Goal: Task Accomplishment & Management: Use online tool/utility

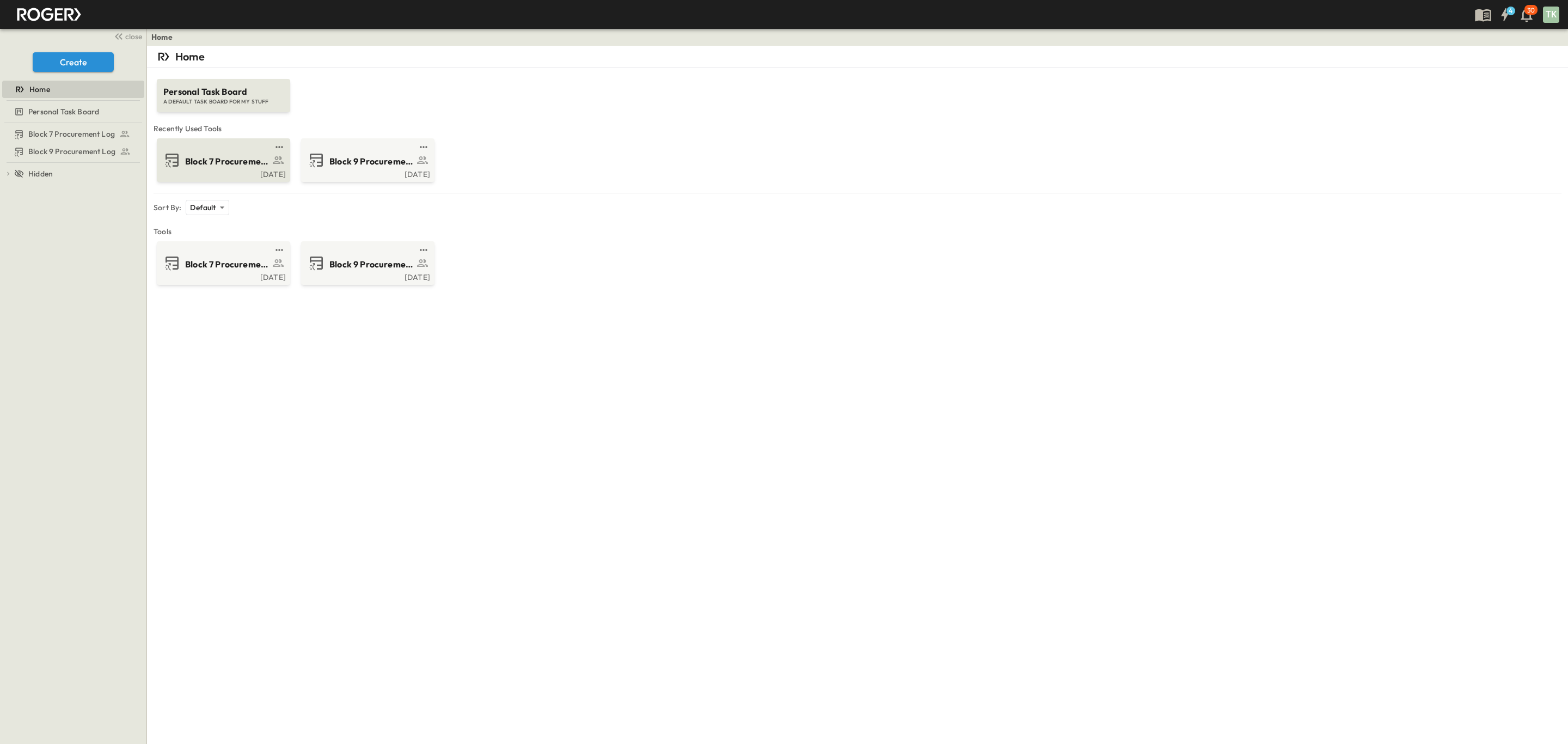
click at [226, 168] on div "Block 7 Procurement Log" at bounding box center [222, 160] width 118 height 17
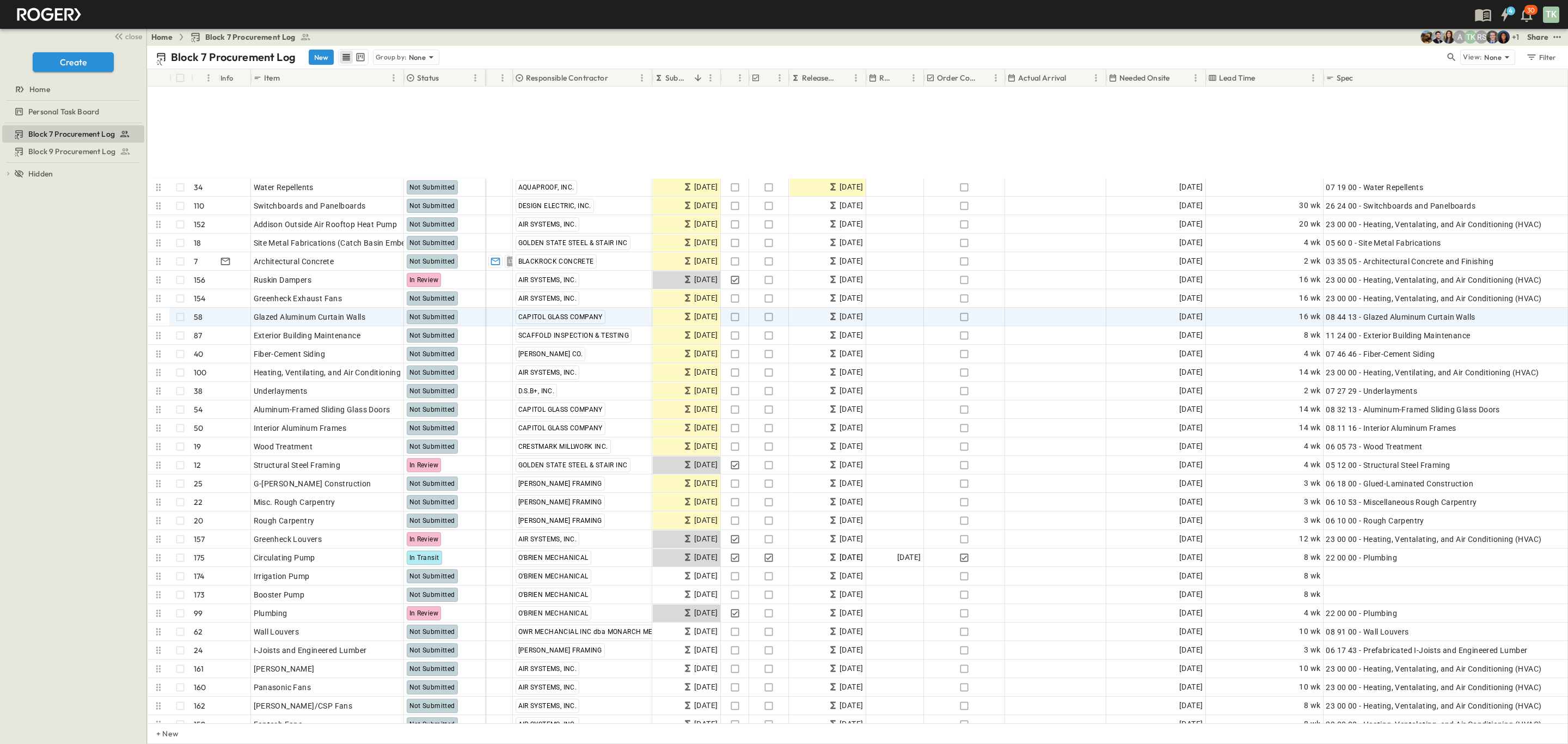
scroll to position [571, 0]
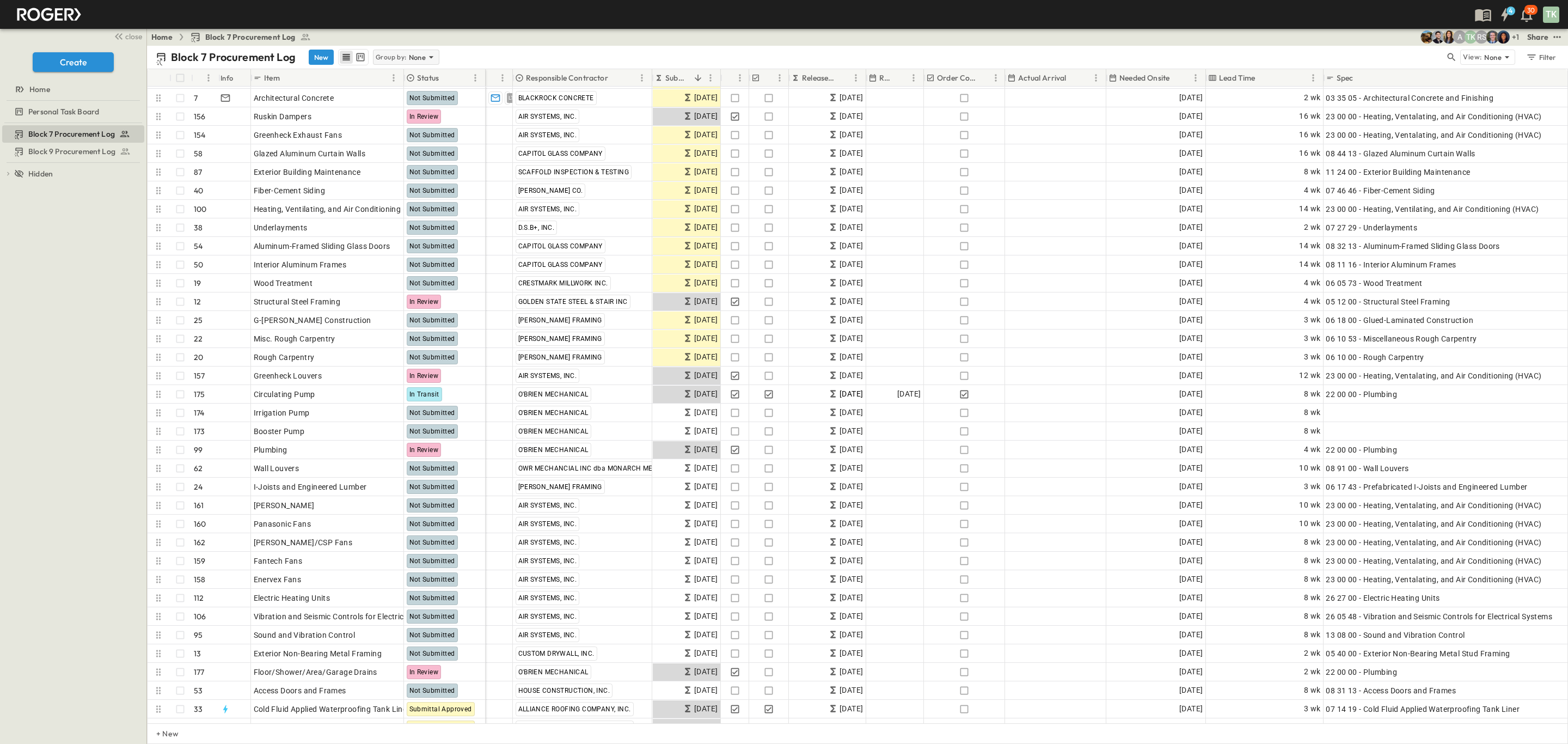
click at [395, 54] on p "Group by:" at bounding box center [391, 57] width 31 height 11
click at [390, 105] on p "Responsible Contractor" at bounding box center [408, 110] width 62 height 22
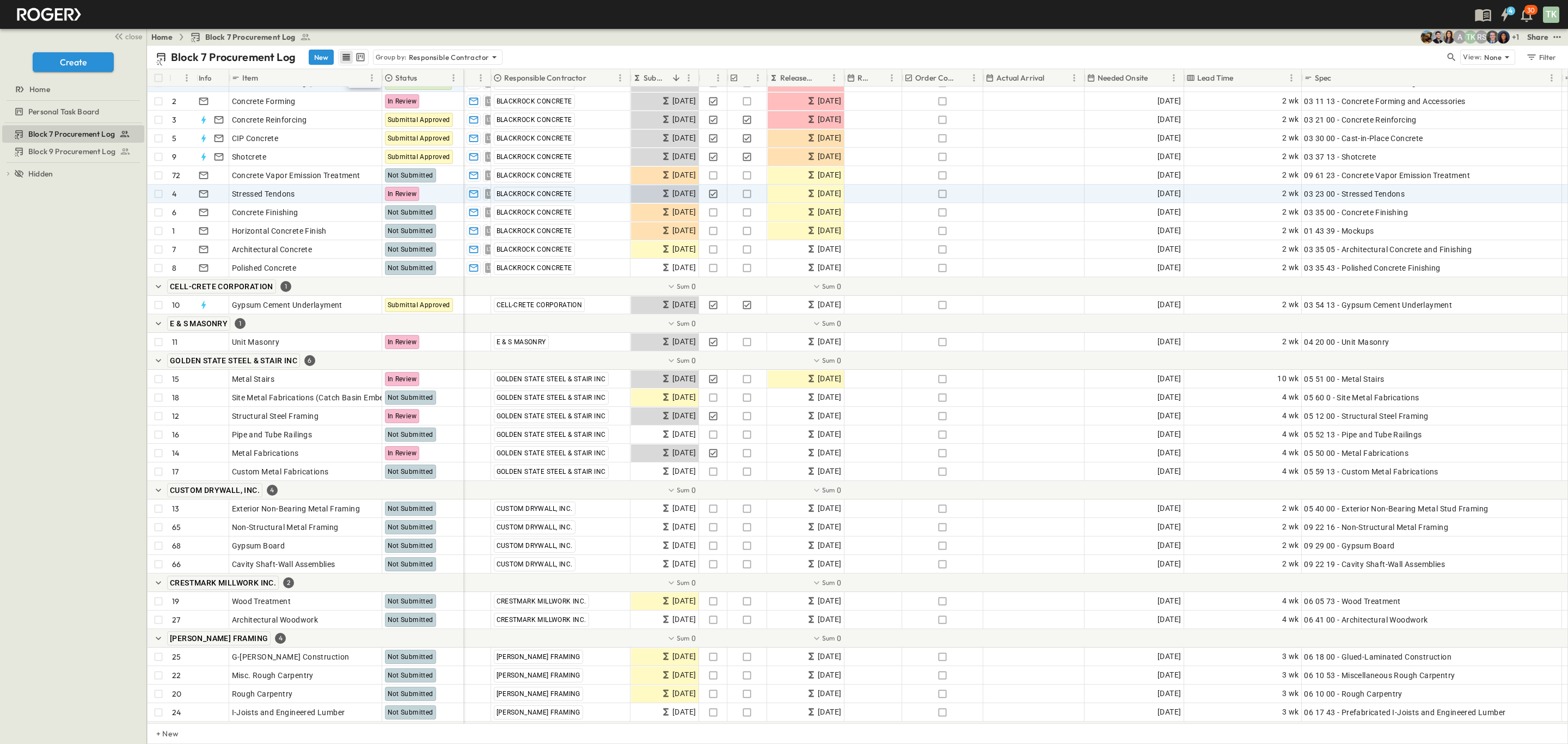
scroll to position [0, 0]
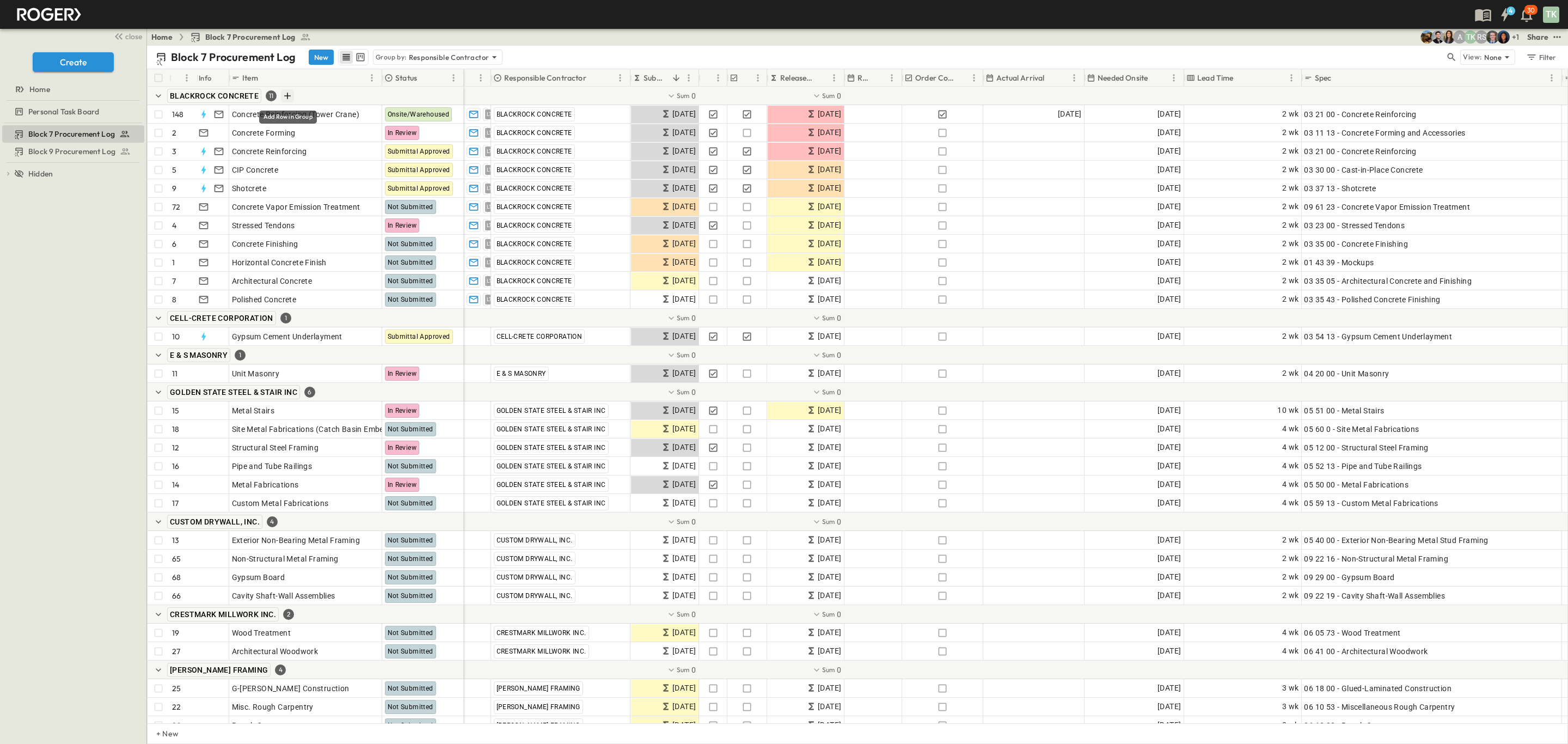
click at [284, 96] on icon "Add Row in Group" at bounding box center [287, 96] width 11 height 11
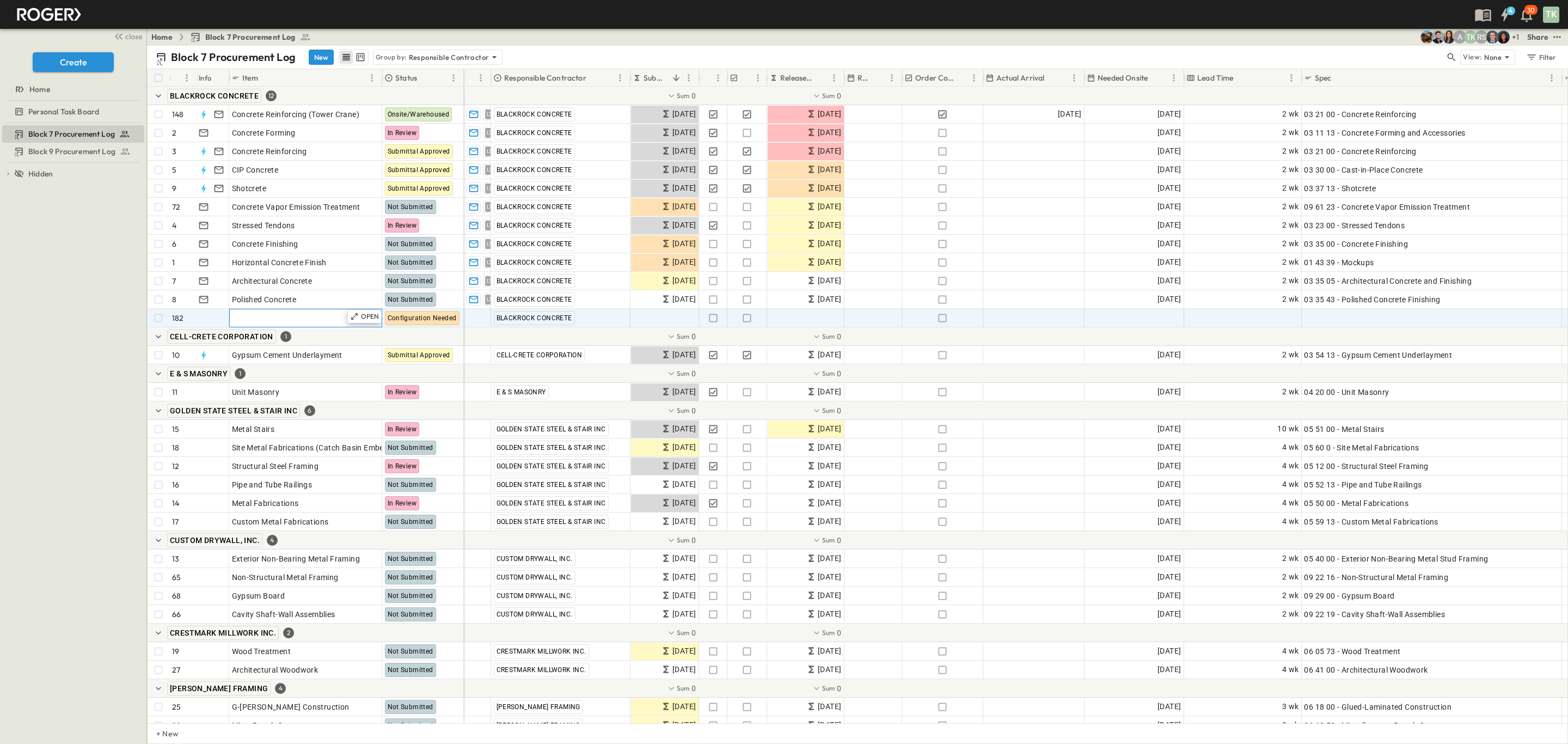
click at [252, 317] on span "Add Item" at bounding box center [248, 318] width 32 height 11
type input "**********"
click at [1139, 313] on div "Add Date" at bounding box center [1134, 318] width 99 height 17
click at [1168, 379] on button "1" at bounding box center [1166, 383] width 20 height 20
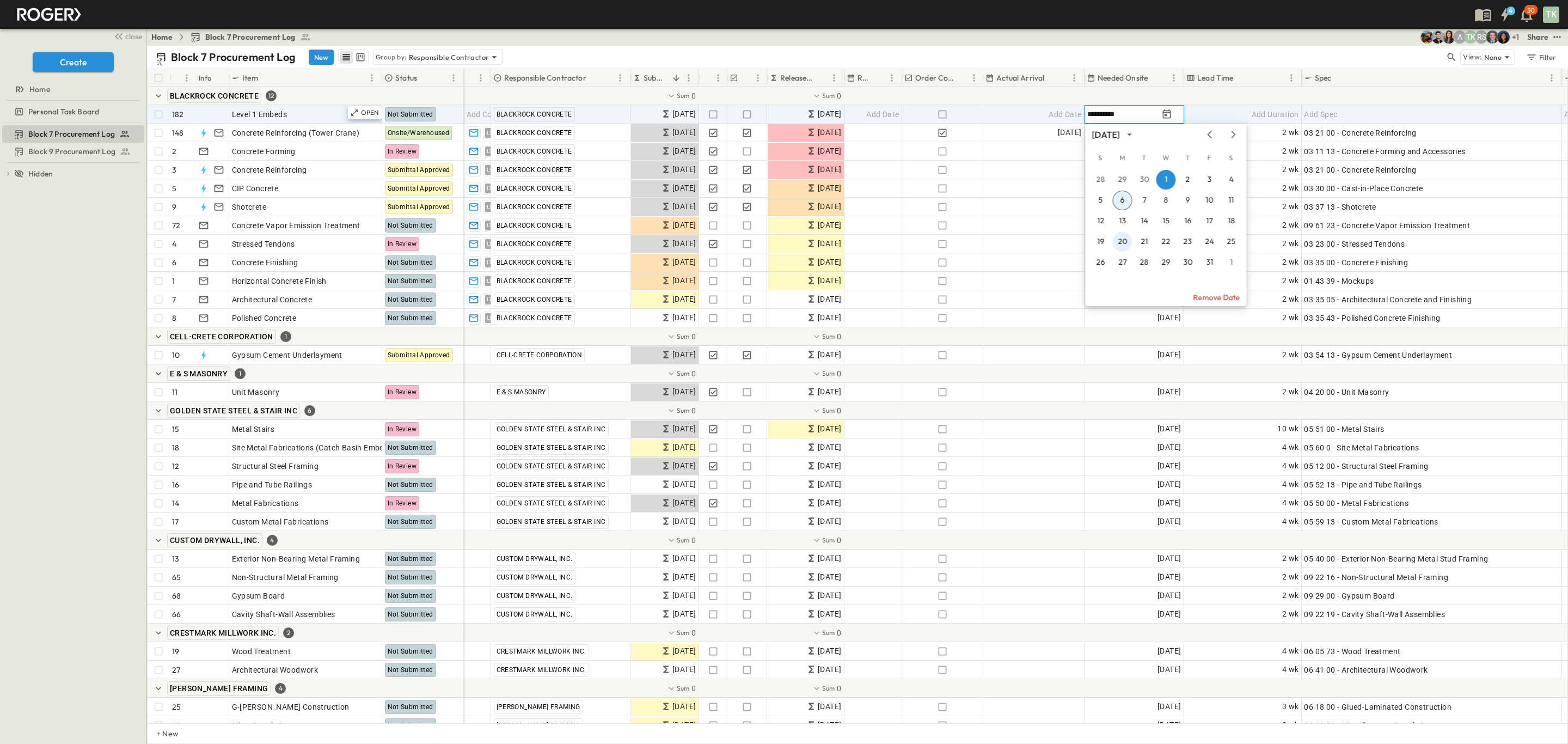
click at [1123, 237] on button "20" at bounding box center [1123, 241] width 20 height 20
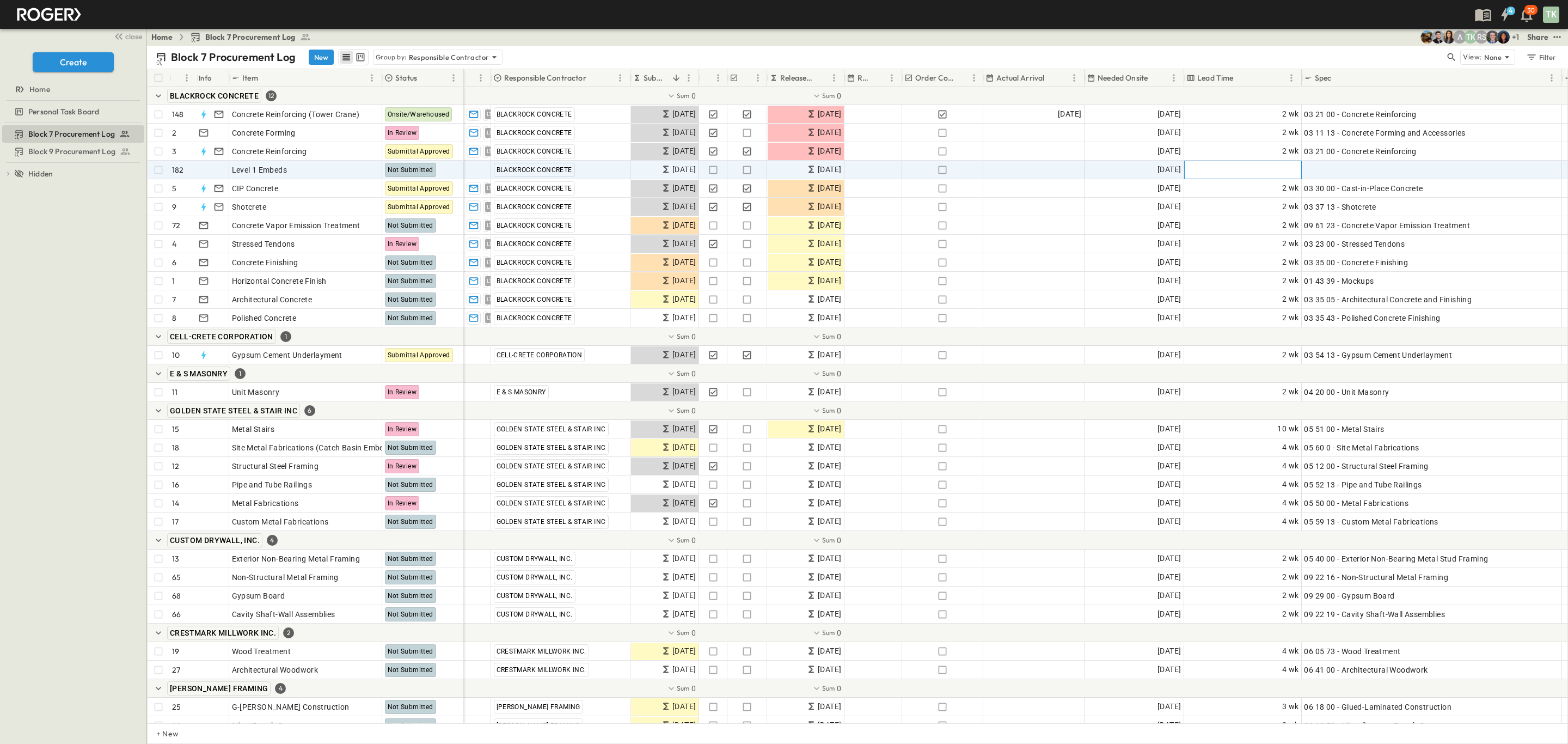
click at [1257, 170] on span "Add Duration" at bounding box center [1275, 170] width 47 height 11
type input "*"
click at [1384, 170] on div "Add Spec" at bounding box center [1431, 170] width 255 height 15
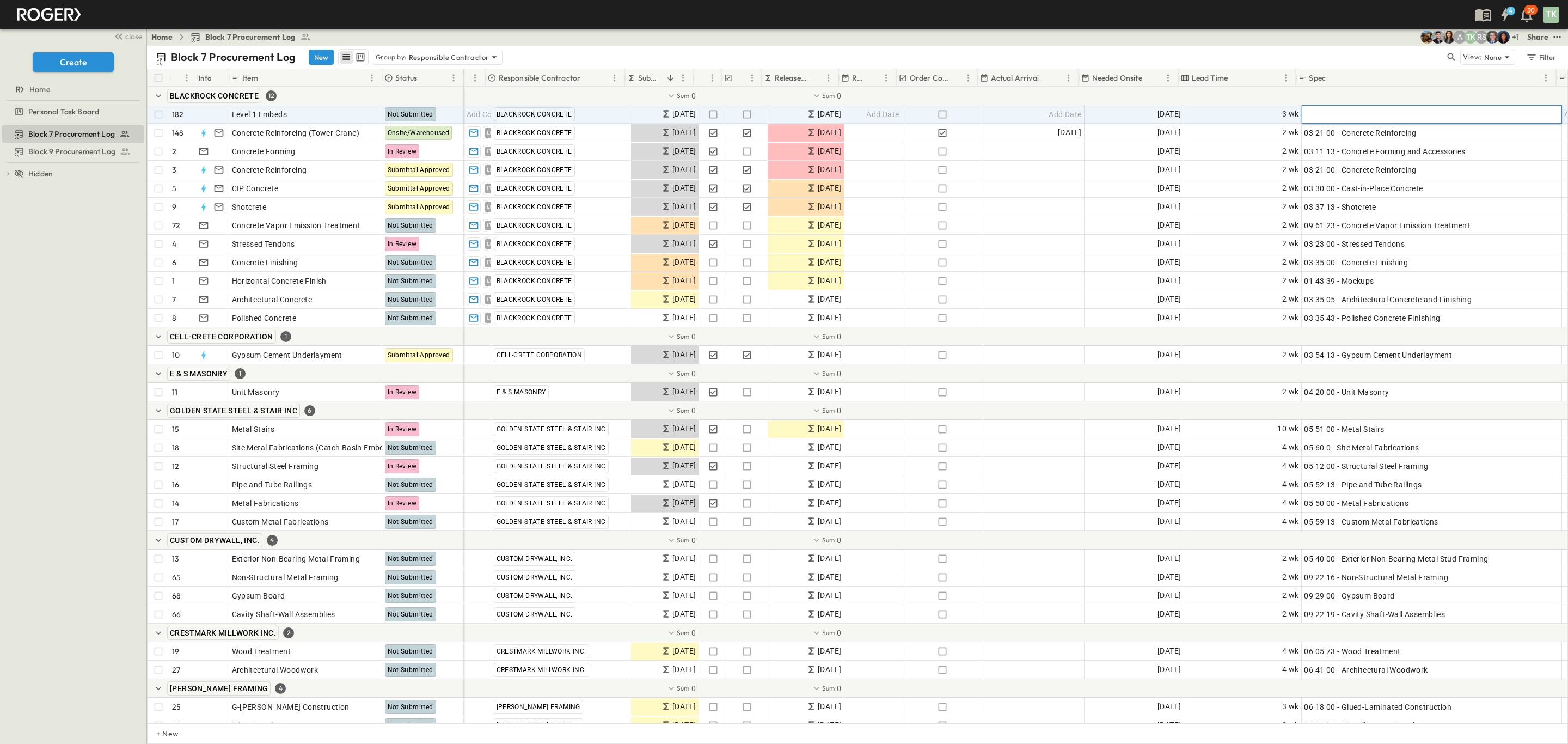
scroll to position [0, 6]
click at [1311, 115] on input "text" at bounding box center [1426, 114] width 259 height 13
click at [1384, 117] on input "text" at bounding box center [1426, 114] width 259 height 13
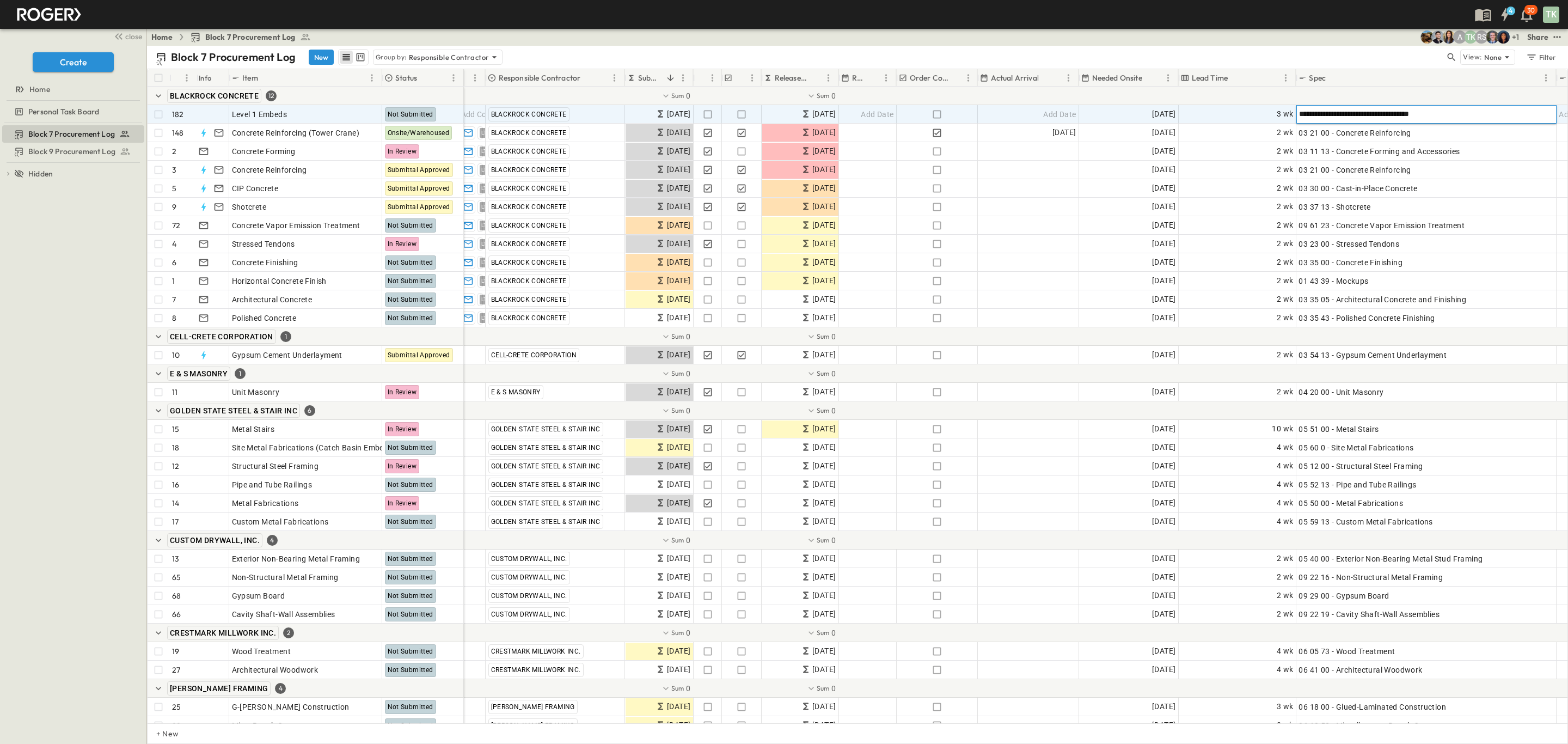
type input "**********"
click at [1015, 115] on div "Add Date" at bounding box center [1028, 115] width 100 height 17
click at [1060, 180] on button "1" at bounding box center [1059, 179] width 20 height 20
click at [935, 115] on icon "button" at bounding box center [937, 114] width 11 height 11
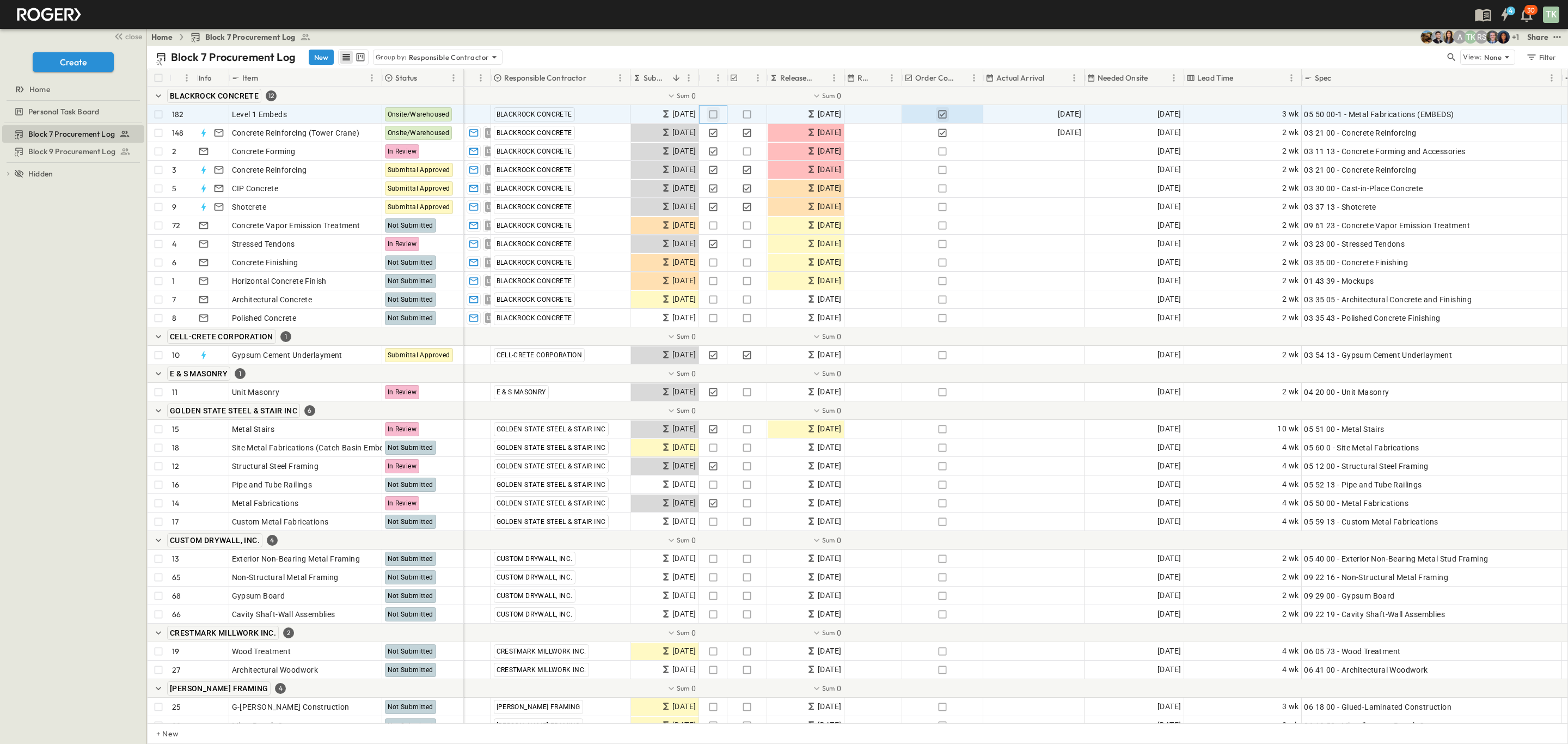
click at [711, 112] on icon "button" at bounding box center [713, 114] width 11 height 11
click at [746, 117] on icon "button" at bounding box center [747, 114] width 11 height 11
click at [438, 52] on p "Responsible Contractor" at bounding box center [449, 57] width 81 height 11
click at [428, 71] on div "None" at bounding box center [437, 73] width 127 height 15
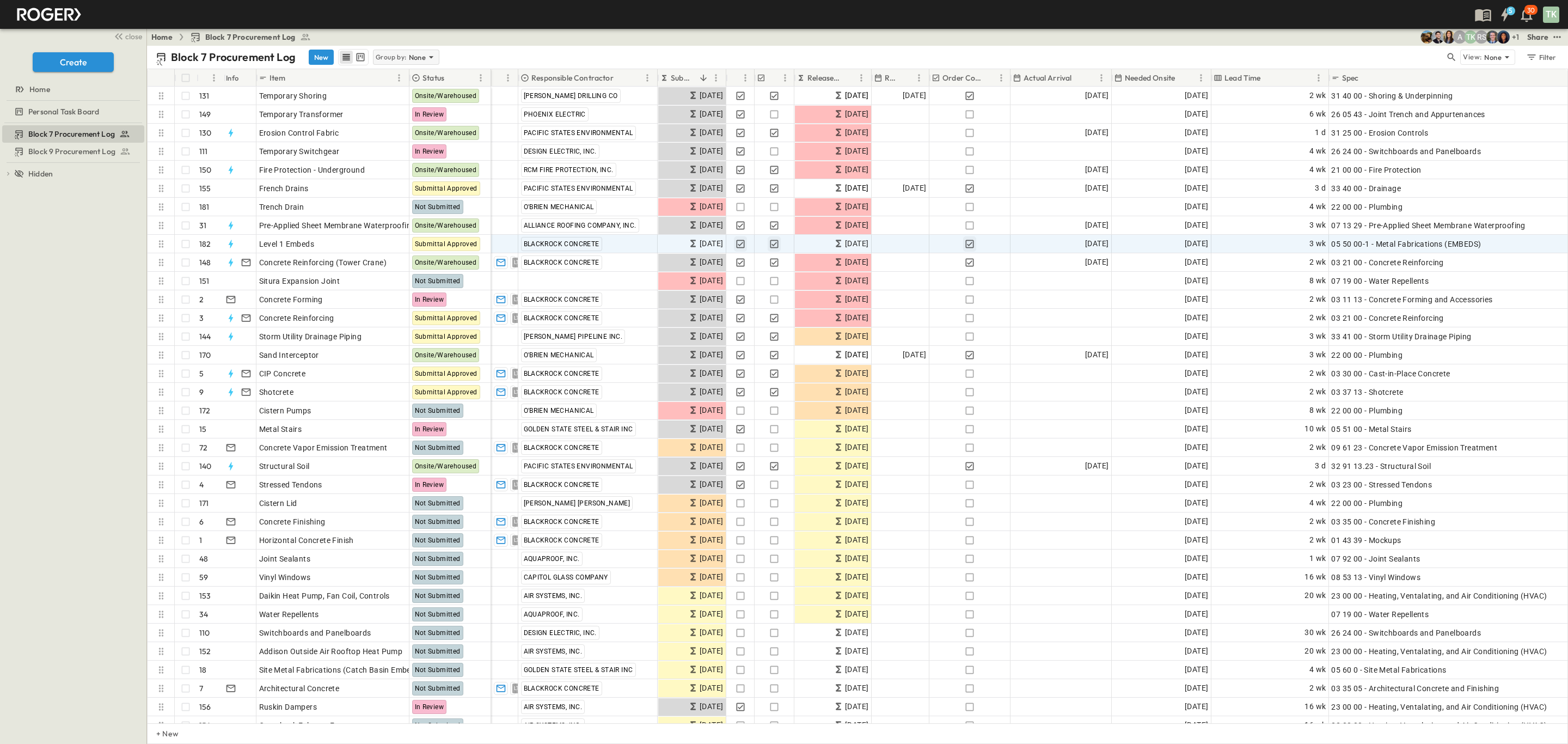
click at [429, 54] on icon at bounding box center [431, 57] width 11 height 11
click at [394, 113] on p "Responsible Contractor" at bounding box center [408, 110] width 62 height 22
